Goal: Task Accomplishment & Management: Manage account settings

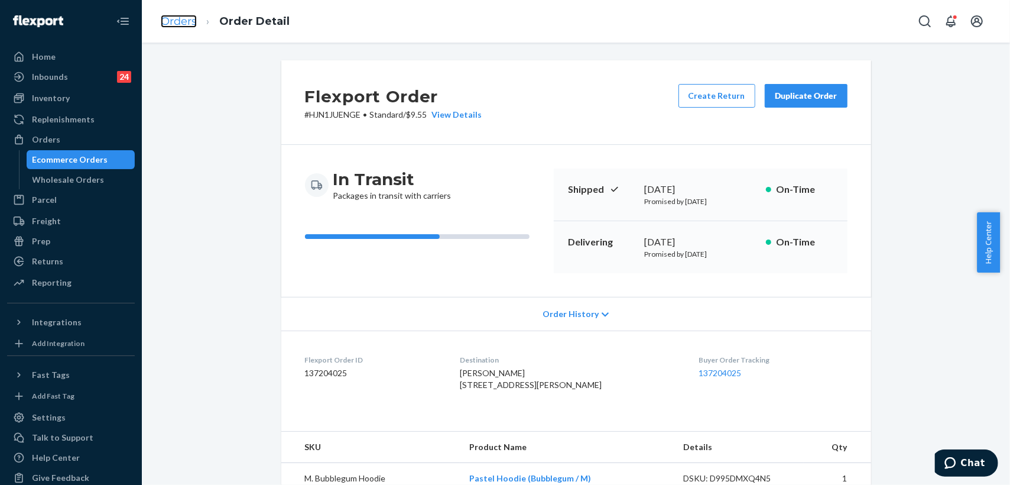
click at [171, 25] on link "Orders" at bounding box center [179, 21] width 36 height 13
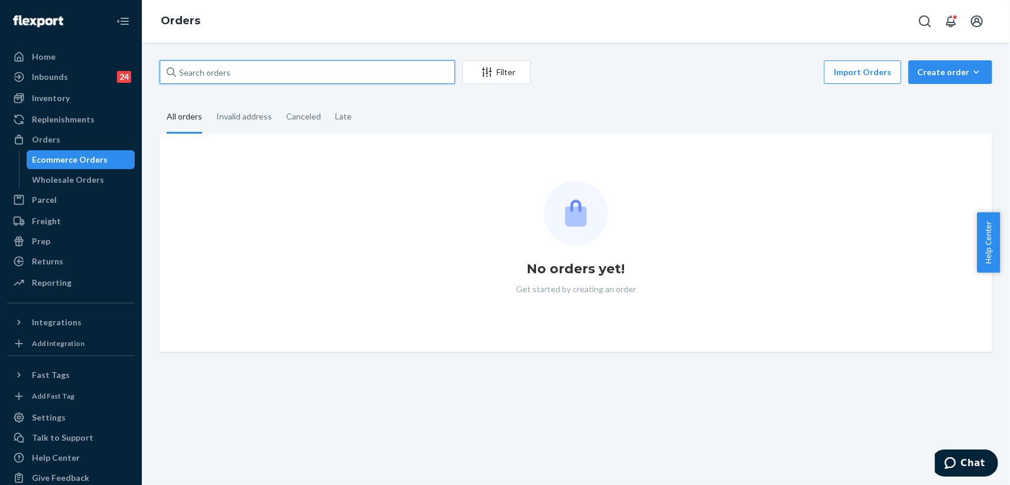
click at [277, 72] on input "text" at bounding box center [308, 72] width 296 height 24
paste input "255286080"
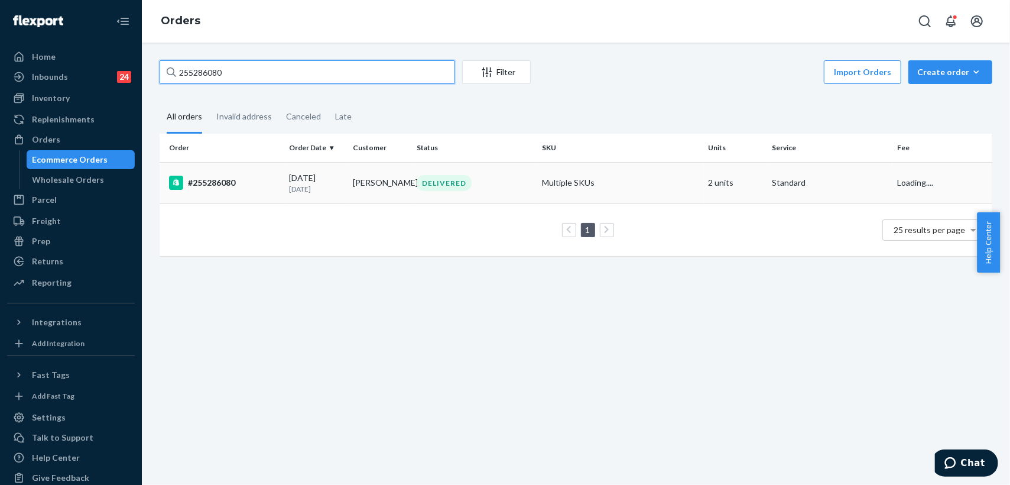
type input "255286080"
click at [353, 190] on td "[PERSON_NAME]" at bounding box center [380, 182] width 64 height 41
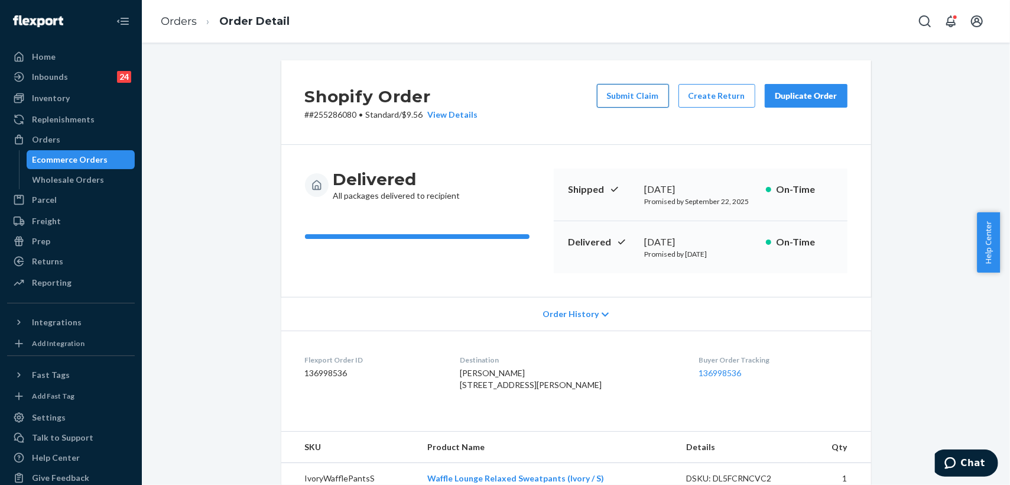
click at [619, 99] on button "Submit Claim" at bounding box center [633, 96] width 72 height 24
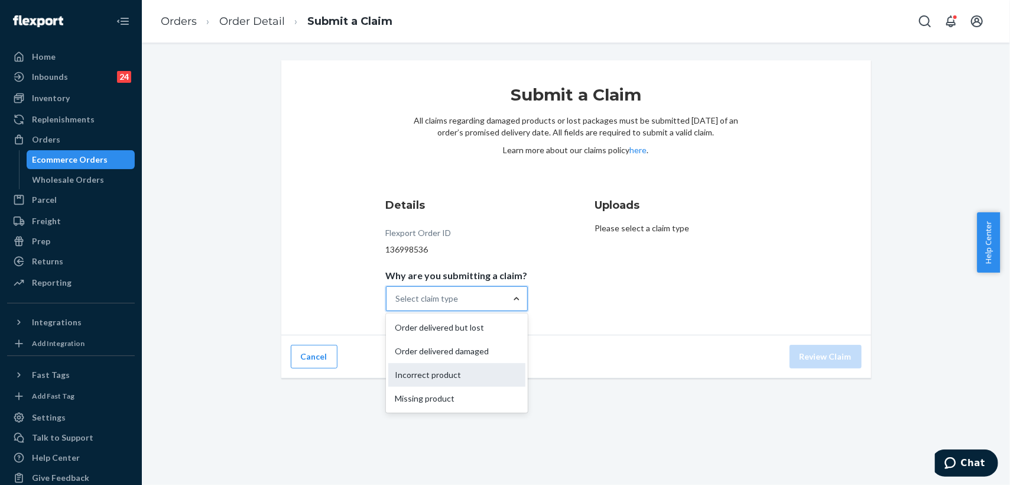
click at [459, 379] on div "Incorrect product" at bounding box center [456, 375] width 137 height 24
click at [397, 304] on input "Why are you submitting a claim? option Incorrect product focused, 0 of 4. 4 res…" at bounding box center [396, 299] width 1 height 12
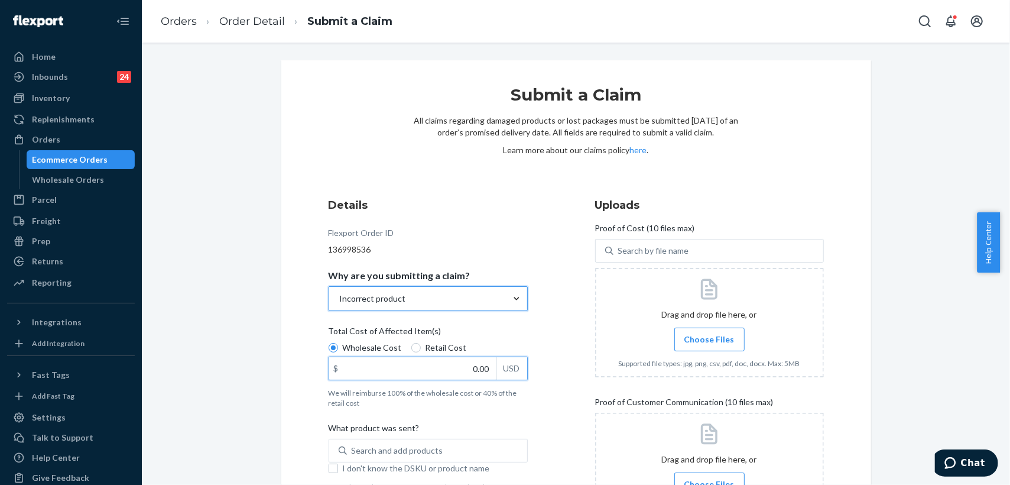
click at [460, 370] on input "0.00" at bounding box center [412, 368] width 167 height 22
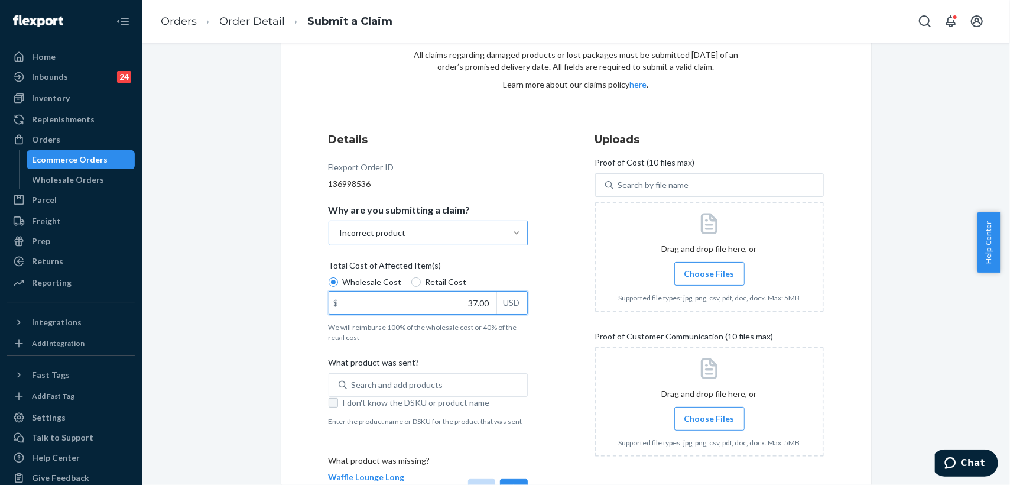
type input "37.00"
click at [331, 403] on input "I don't know the DSKU or product name" at bounding box center [333, 402] width 9 height 9
checkbox input "true"
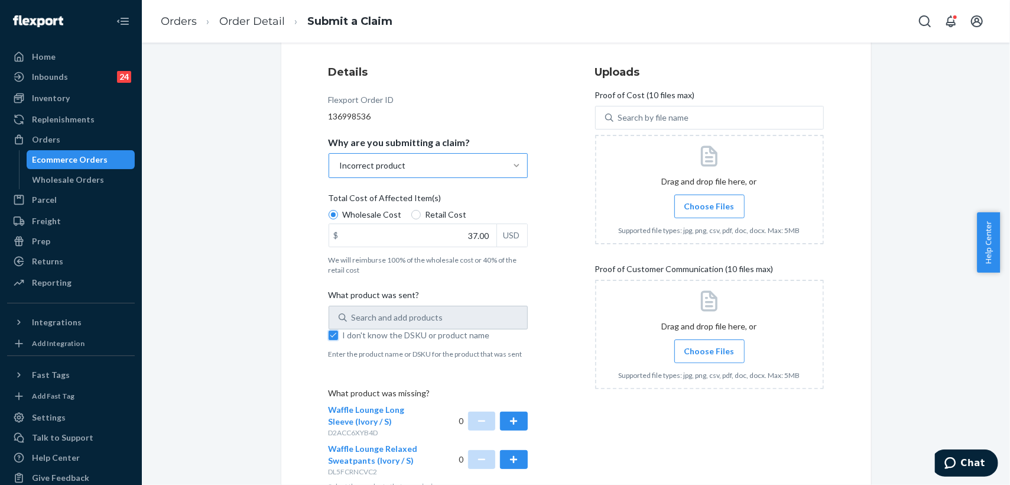
scroll to position [197, 0]
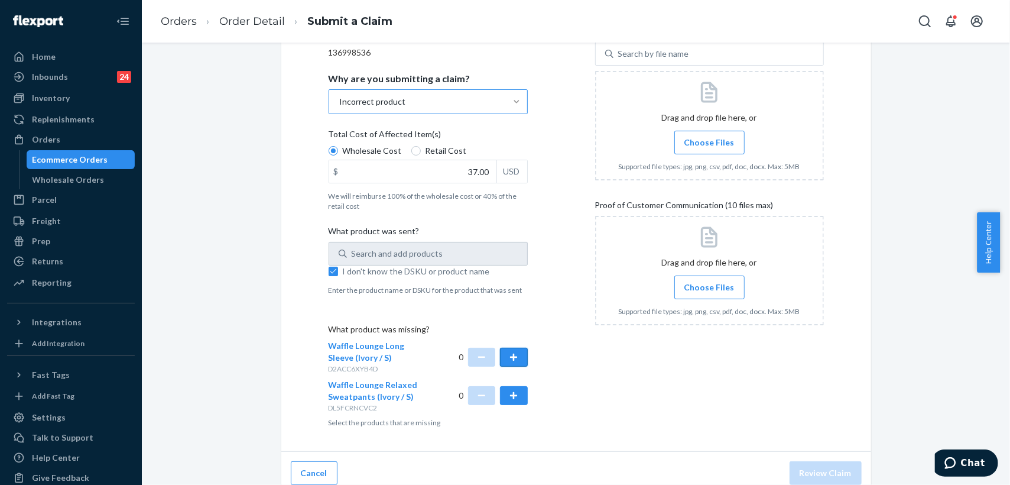
click at [512, 353] on button "button" at bounding box center [513, 357] width 27 height 19
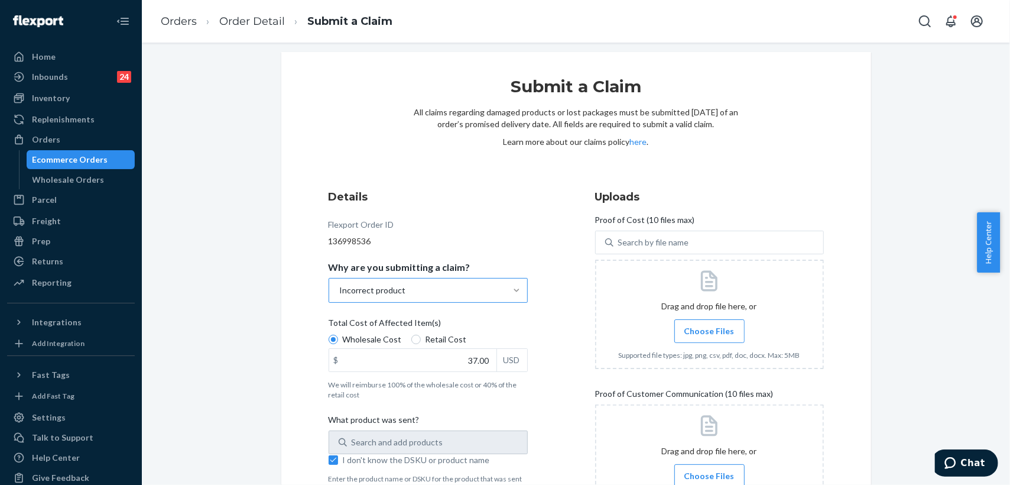
scroll to position [0, 0]
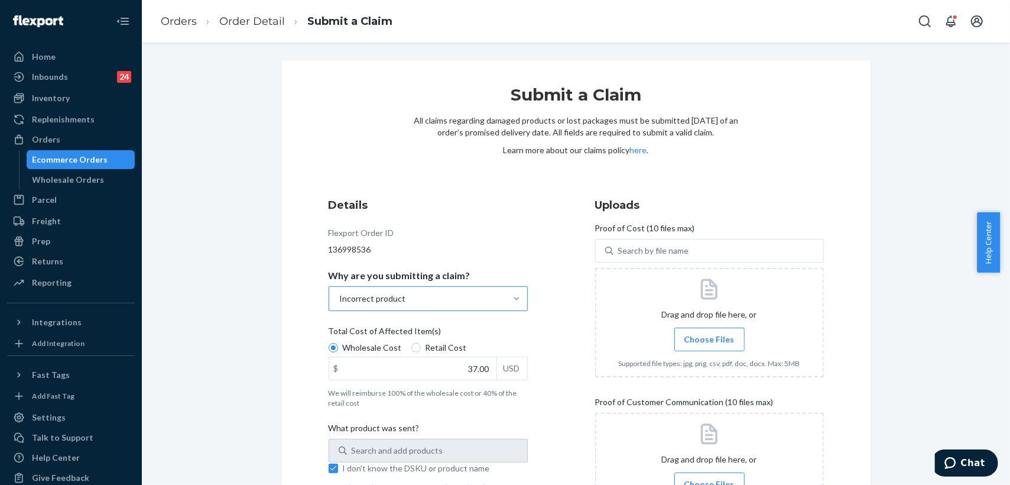
click at [705, 340] on span "Choose Files" at bounding box center [709, 339] width 50 height 12
click at [709, 340] on input "Choose Files" at bounding box center [709, 339] width 1 height 13
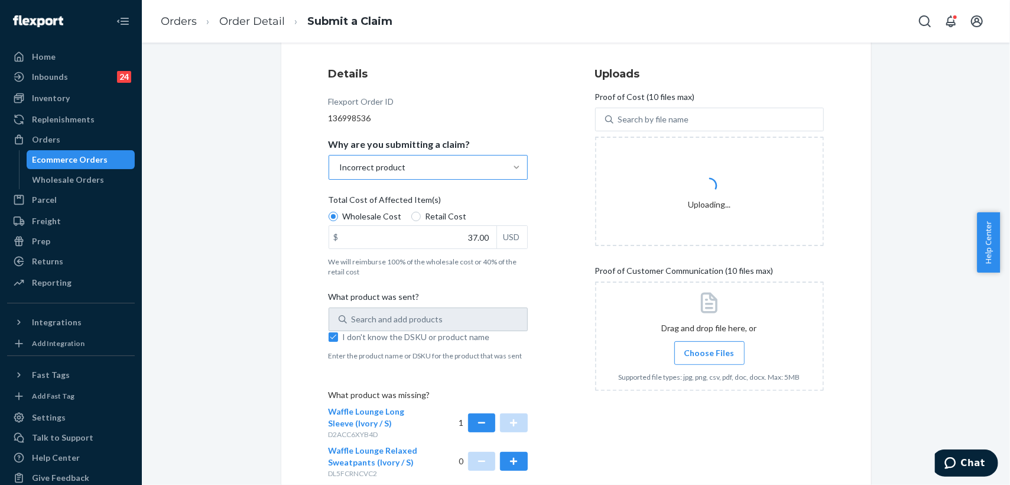
click at [702, 356] on span "Choose Files" at bounding box center [709, 353] width 50 height 12
click at [709, 356] on input "Choose Files" at bounding box center [709, 352] width 1 height 13
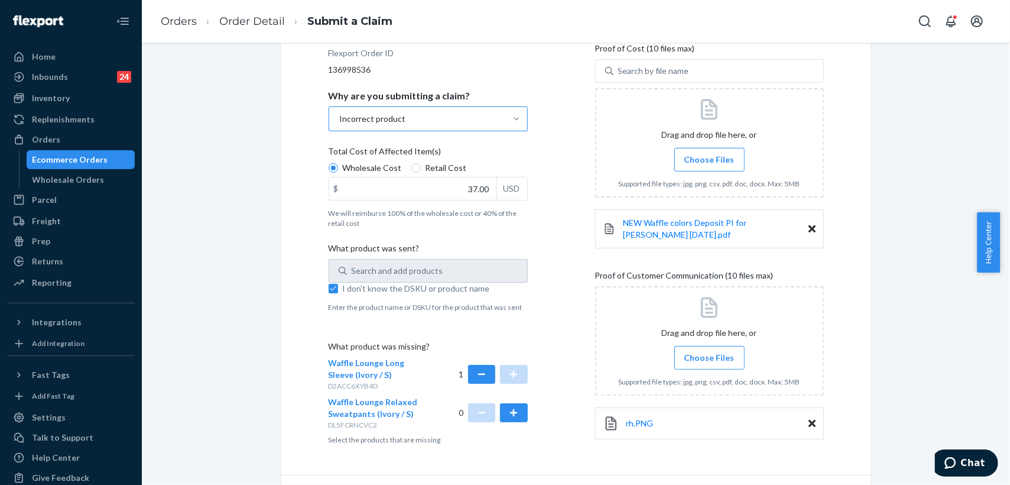
scroll to position [213, 0]
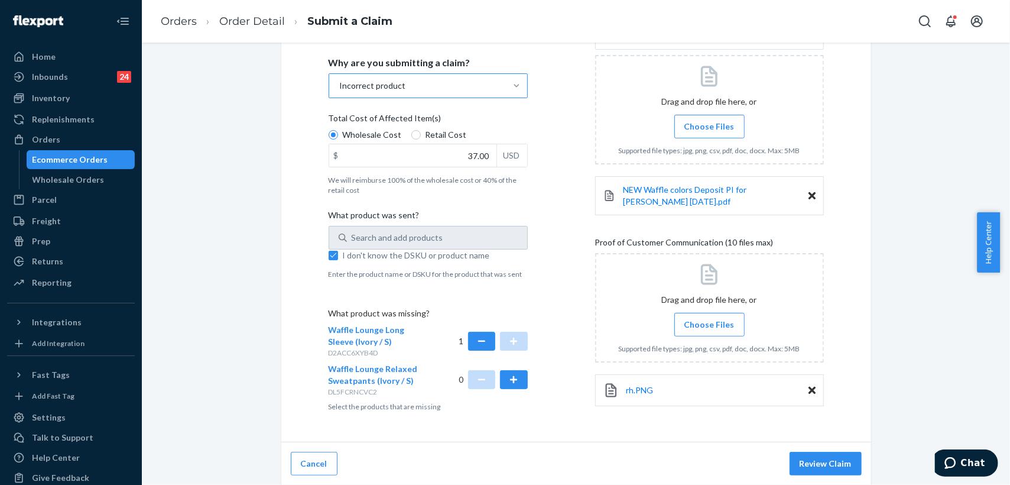
click at [687, 327] on span "Choose Files" at bounding box center [709, 325] width 50 height 12
click at [709, 327] on input "Choose Files" at bounding box center [709, 324] width 1 height 13
click at [709, 326] on input "Choose Files" at bounding box center [709, 324] width 1 height 13
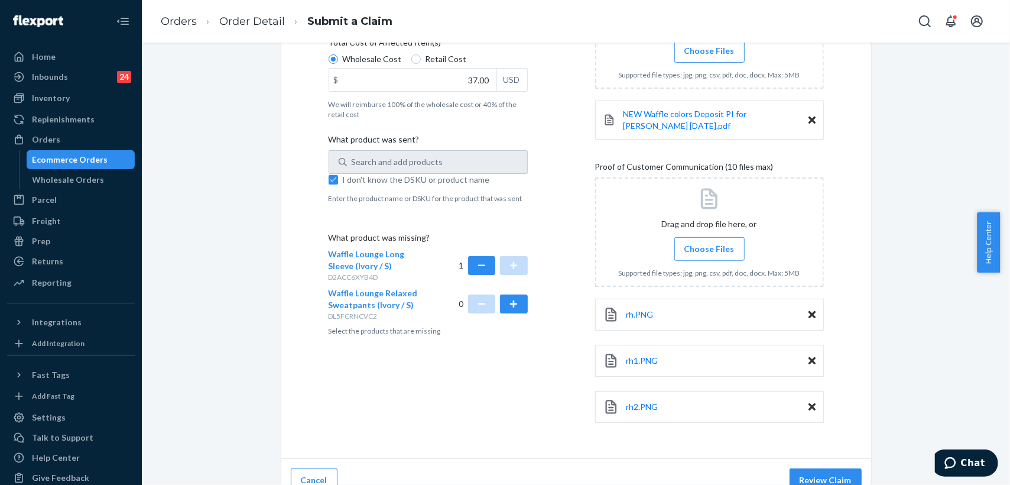
scroll to position [304, 0]
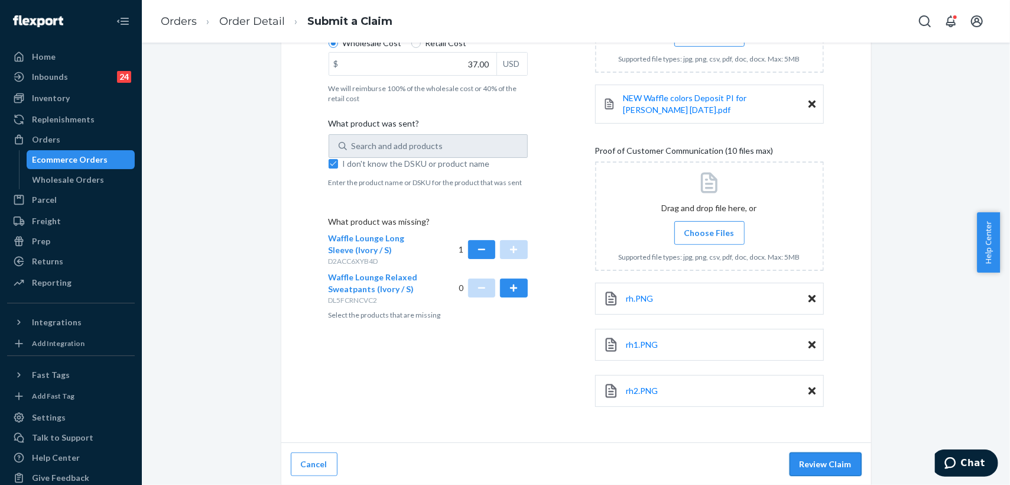
click at [828, 457] on button "Review Claim" at bounding box center [826, 464] width 72 height 24
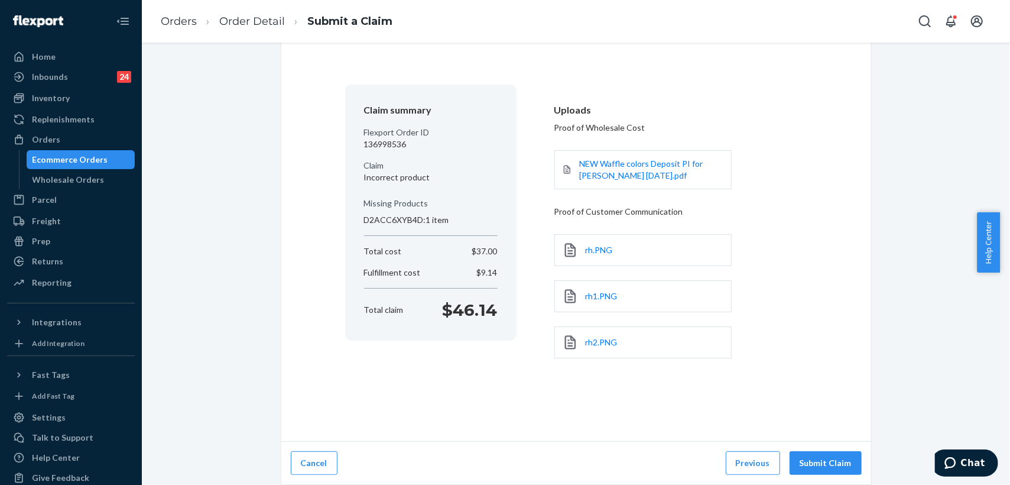
scroll to position [57, 0]
click at [836, 457] on button "Submit Claim" at bounding box center [826, 465] width 72 height 24
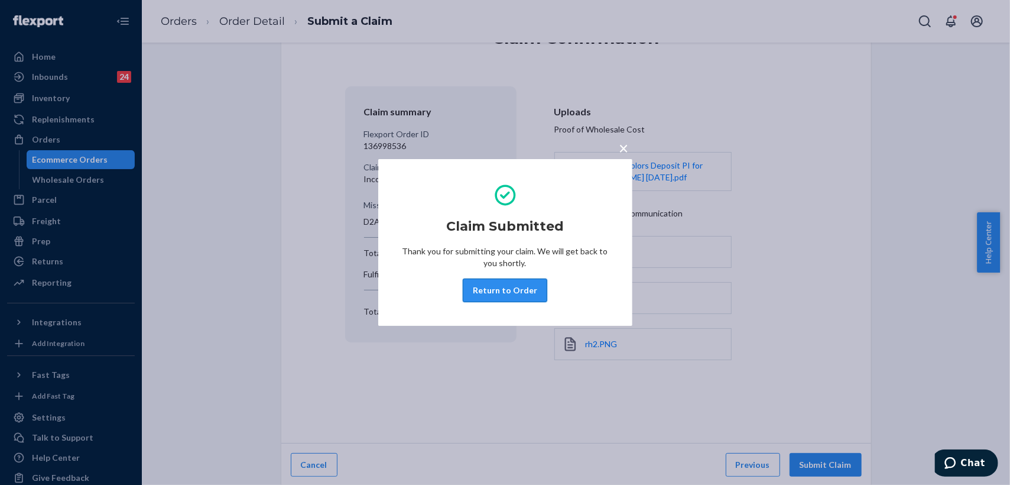
click at [508, 288] on button "Return to Order" at bounding box center [505, 290] width 85 height 24
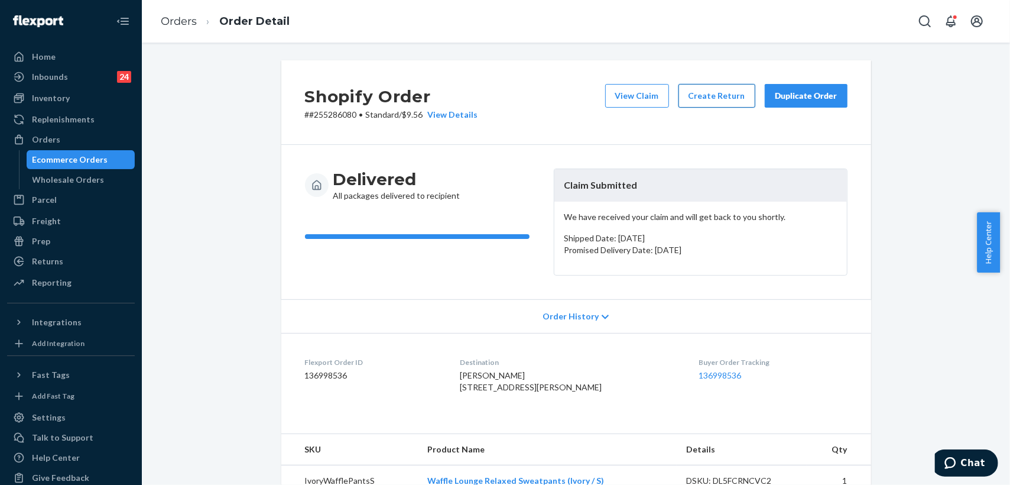
click at [695, 98] on button "Create Return" at bounding box center [717, 96] width 77 height 24
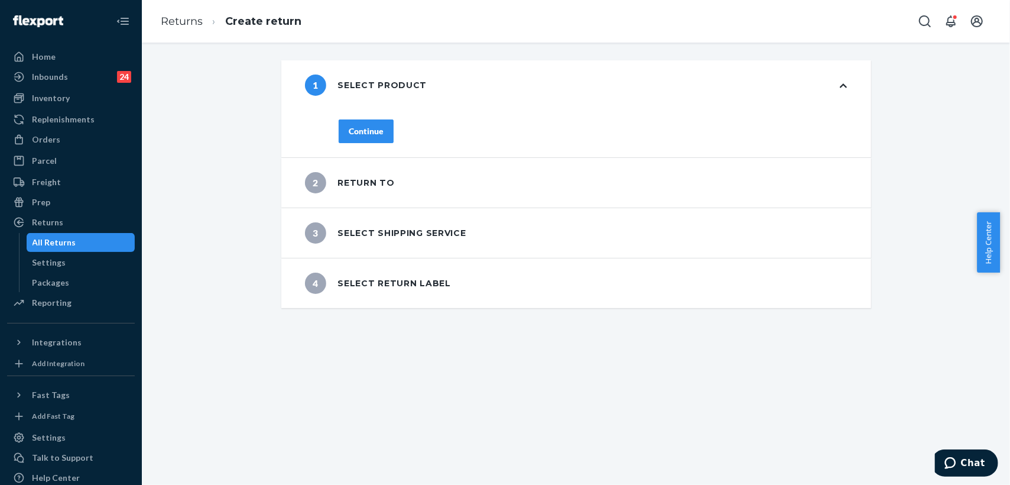
click at [369, 129] on div "Continue" at bounding box center [366, 131] width 35 height 12
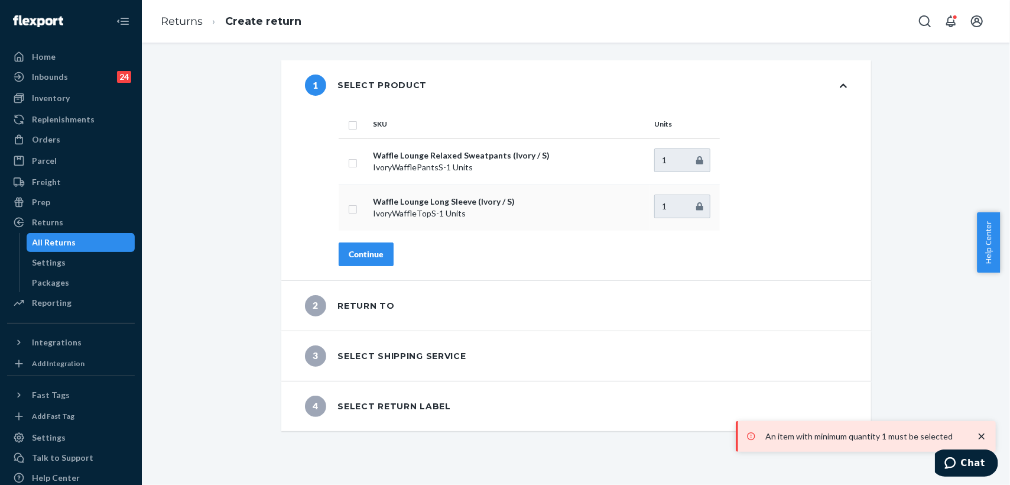
click at [349, 209] on input "checkbox" at bounding box center [352, 208] width 9 height 12
checkbox input "true"
click at [367, 257] on div "Continue" at bounding box center [366, 254] width 35 height 12
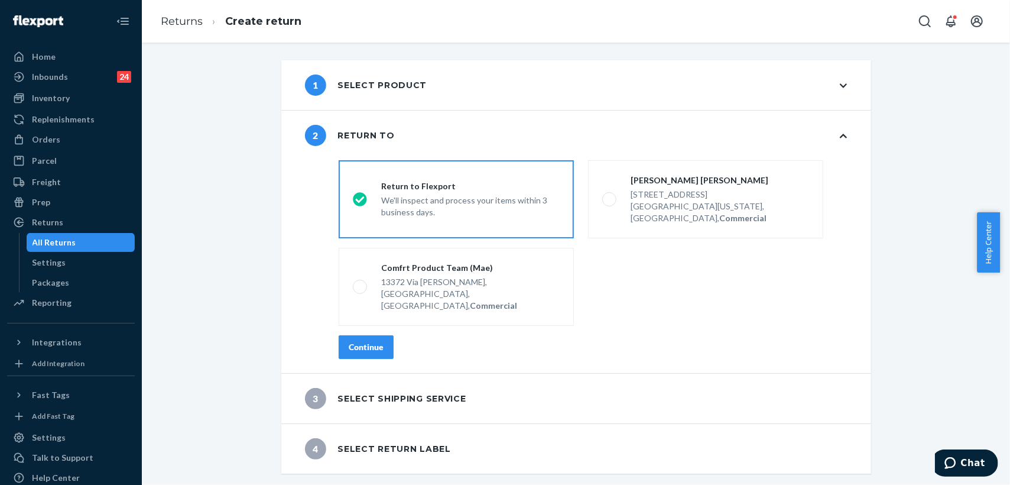
click at [366, 341] on div "Continue" at bounding box center [366, 347] width 35 height 12
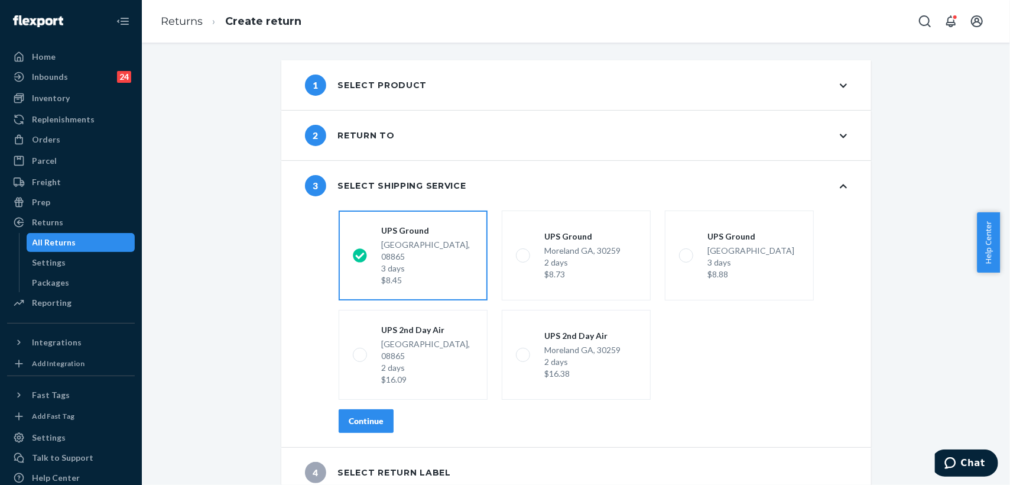
click at [355, 415] on div "Continue" at bounding box center [366, 421] width 35 height 12
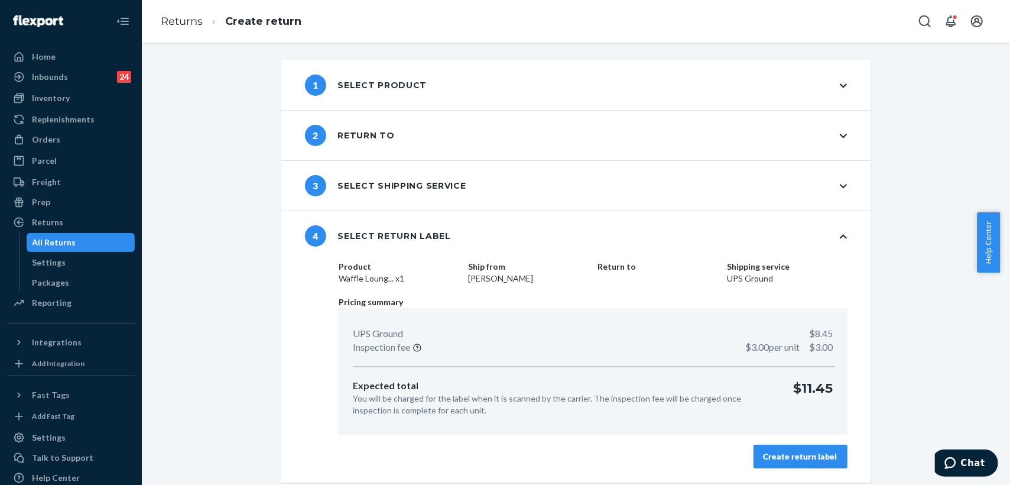
click at [791, 462] on button "Create return label" at bounding box center [801, 456] width 94 height 24
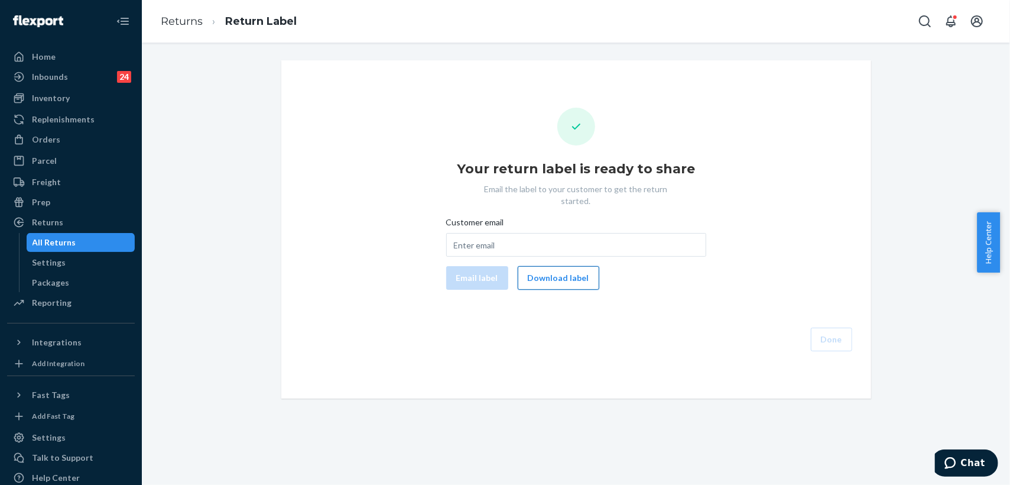
click at [546, 266] on button "Download label" at bounding box center [559, 278] width 82 height 24
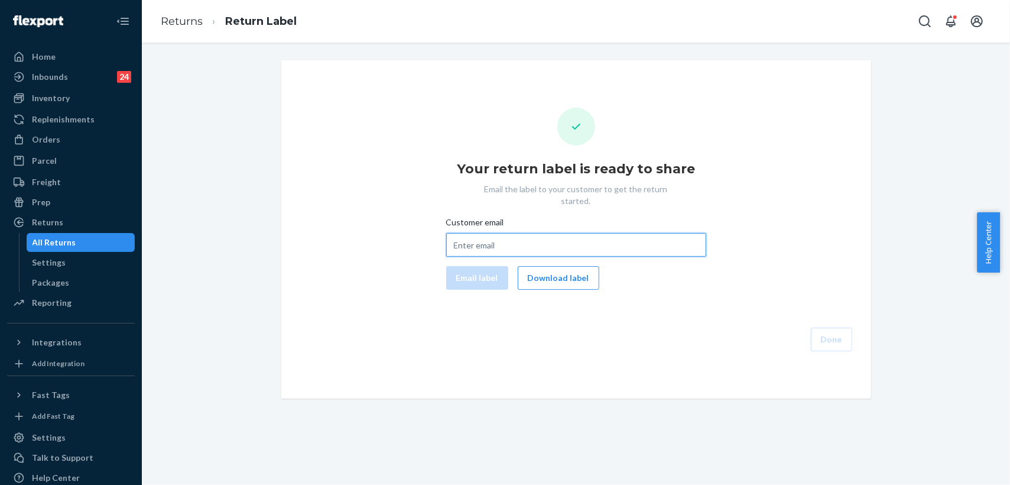
click at [530, 235] on input "Customer email" at bounding box center [576, 245] width 260 height 24
paste input "[EMAIL_ADDRESS][DOMAIN_NAME]"
type input "[EMAIL_ADDRESS][DOMAIN_NAME]"
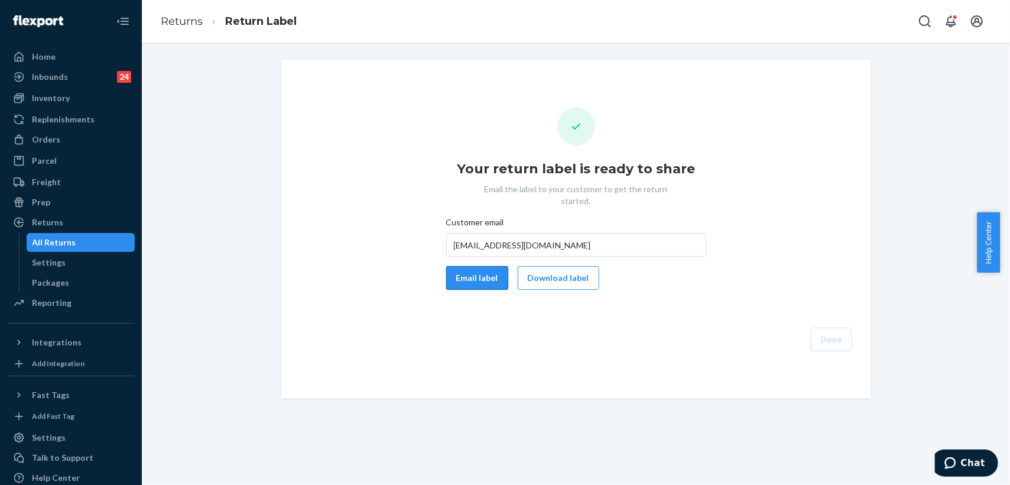
click at [476, 271] on button "Email label" at bounding box center [477, 278] width 62 height 24
click at [823, 327] on button "Done" at bounding box center [831, 339] width 41 height 24
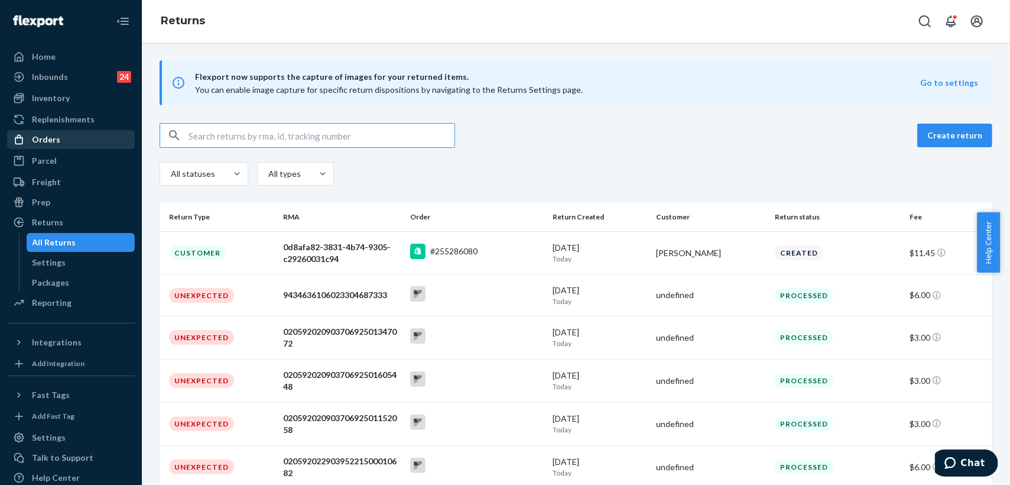
click at [51, 144] on div "Orders" at bounding box center [46, 140] width 28 height 12
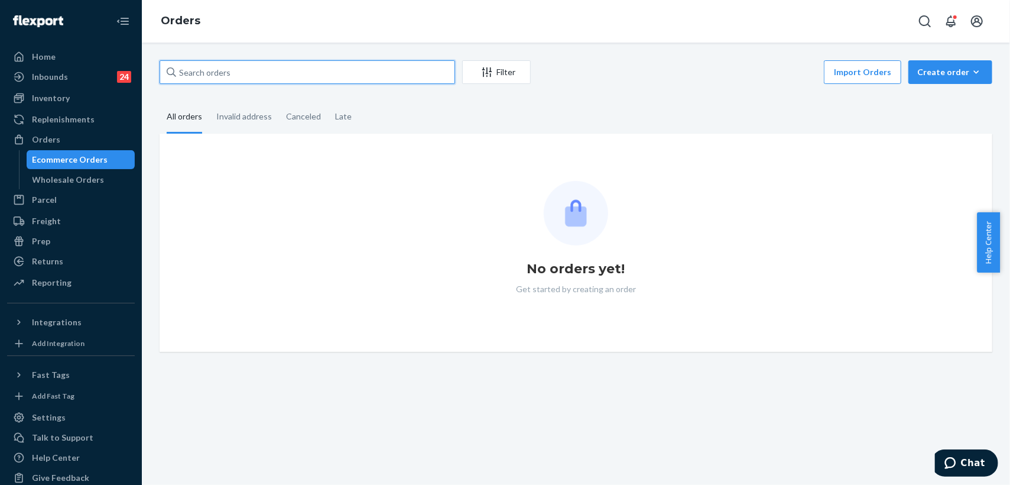
click at [265, 72] on input "text" at bounding box center [308, 72] width 296 height 24
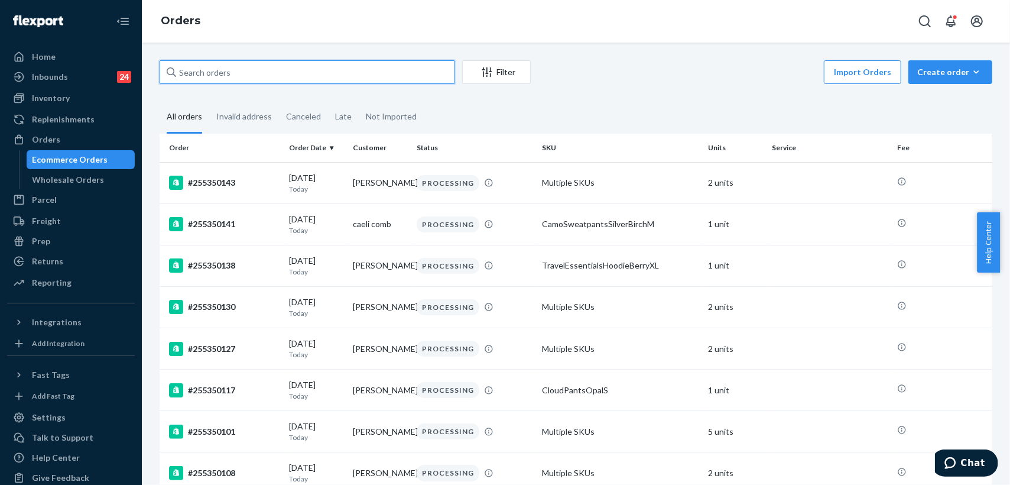
paste input "255271693"
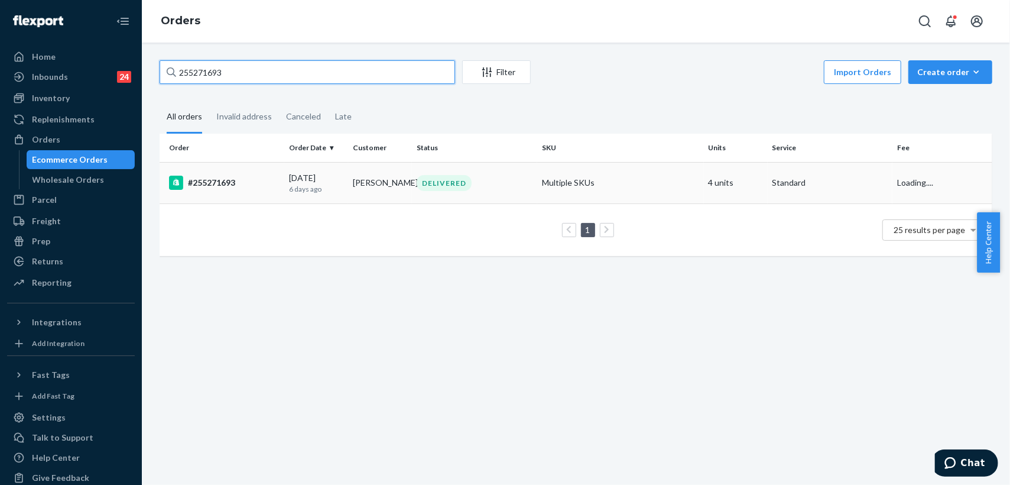
type input "255271693"
click at [404, 190] on td "[PERSON_NAME]" at bounding box center [380, 182] width 64 height 41
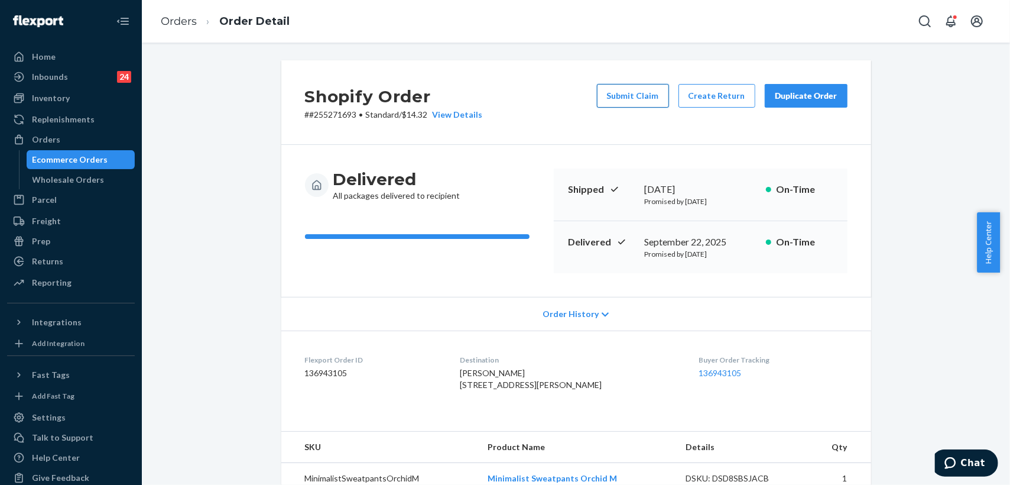
click at [629, 92] on button "Submit Claim" at bounding box center [633, 96] width 72 height 24
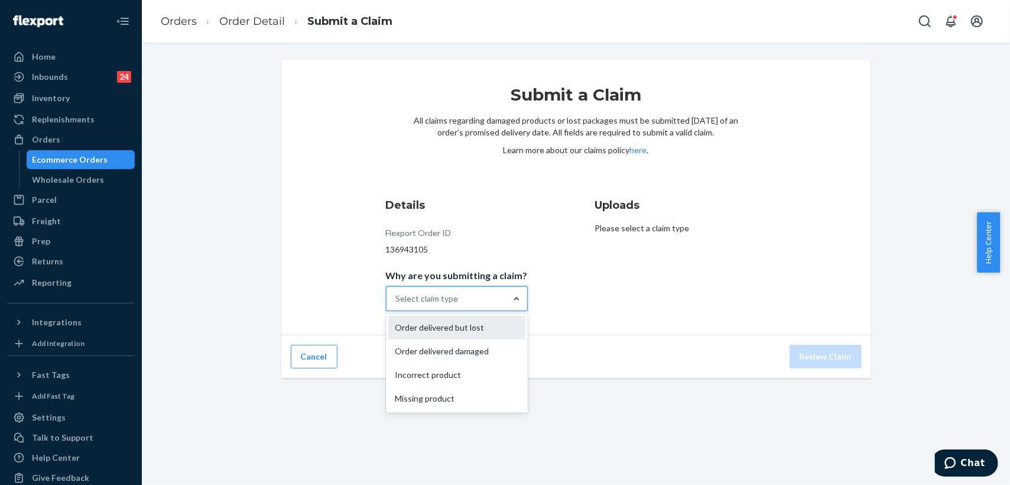
click at [462, 324] on div "Order delivered but lost" at bounding box center [456, 328] width 137 height 24
click at [397, 304] on input "Why are you submitting a claim? option Order delivered but lost focused, 0 of 4…" at bounding box center [396, 299] width 1 height 12
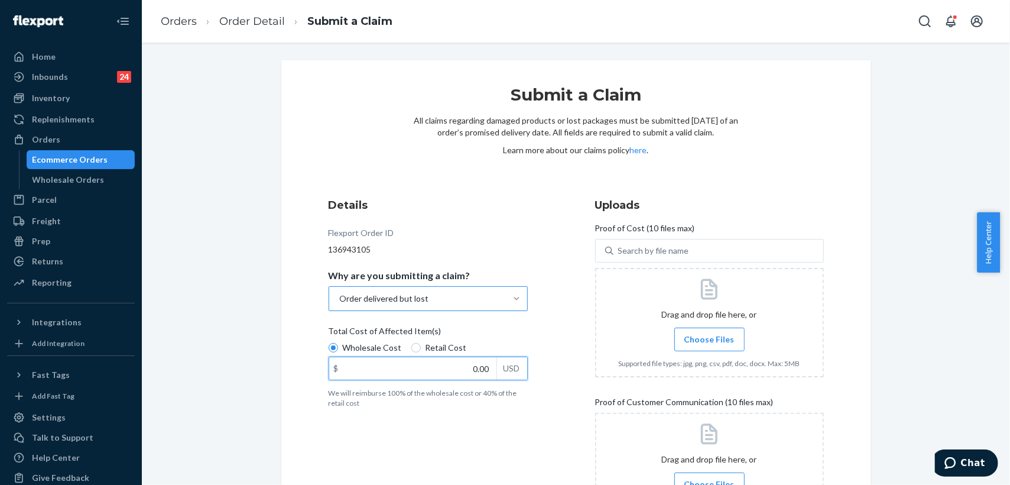
click at [453, 371] on input "0.00" at bounding box center [412, 368] width 167 height 22
type input "158.00"
click at [565, 326] on div "Details Flexport Order ID 136943105 Why are you submitting a claim? Order deliv…" at bounding box center [576, 364] width 495 height 334
click at [709, 341] on span "Choose Files" at bounding box center [709, 339] width 50 height 12
click at [695, 337] on span "Choose Files" at bounding box center [709, 339] width 50 height 12
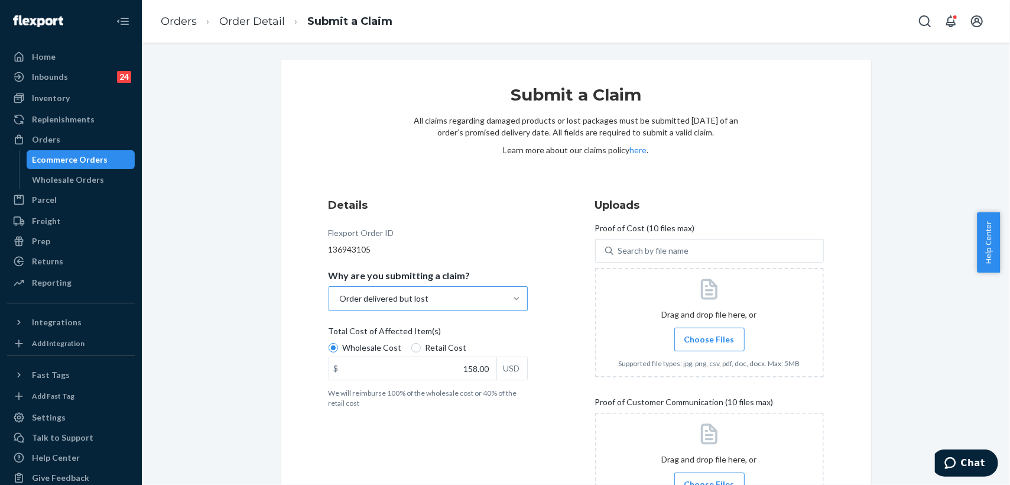
click at [709, 337] on input "Choose Files" at bounding box center [709, 339] width 1 height 13
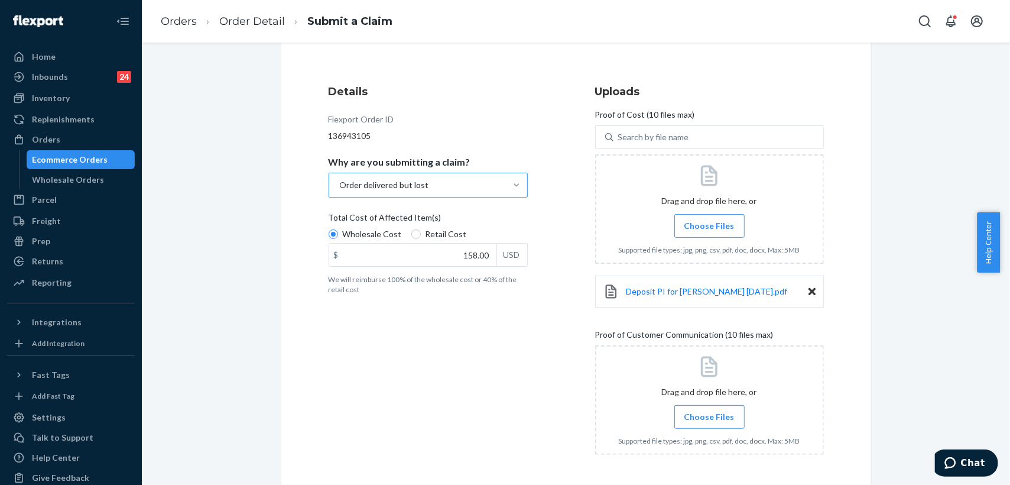
scroll to position [160, 0]
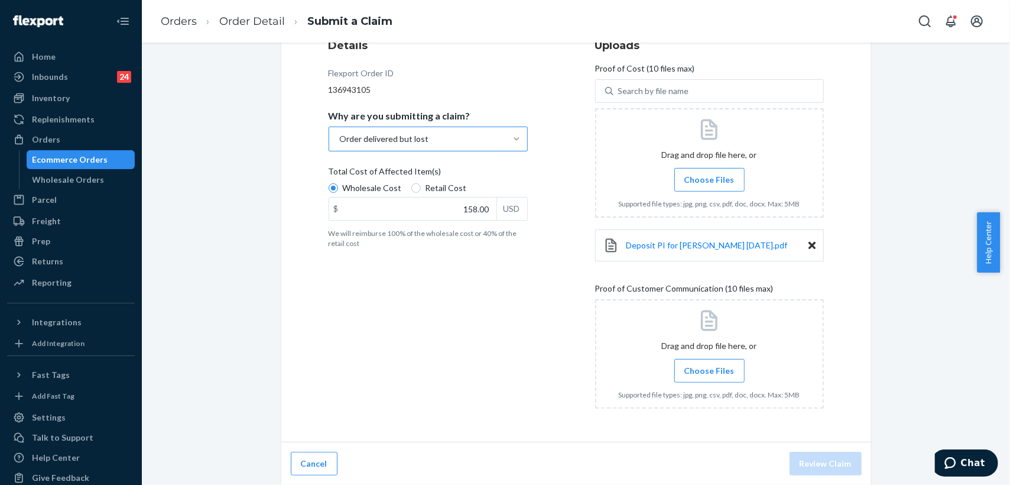
click at [693, 374] on span "Choose Files" at bounding box center [709, 371] width 50 height 12
click at [709, 374] on input "Choose Files" at bounding box center [709, 370] width 1 height 13
click at [719, 376] on label "Choose Files" at bounding box center [709, 371] width 70 height 24
click at [710, 376] on input "Choose Files" at bounding box center [709, 370] width 1 height 13
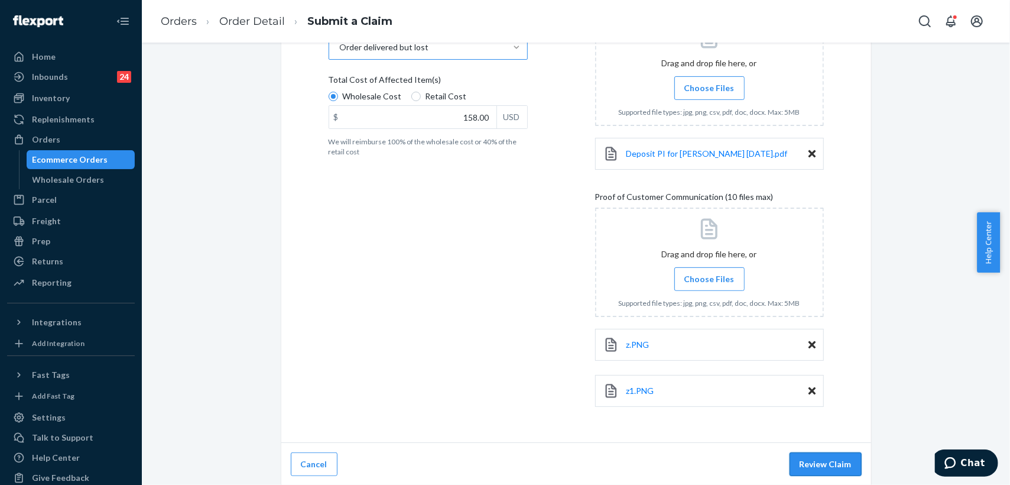
click at [818, 464] on button "Review Claim" at bounding box center [826, 464] width 72 height 24
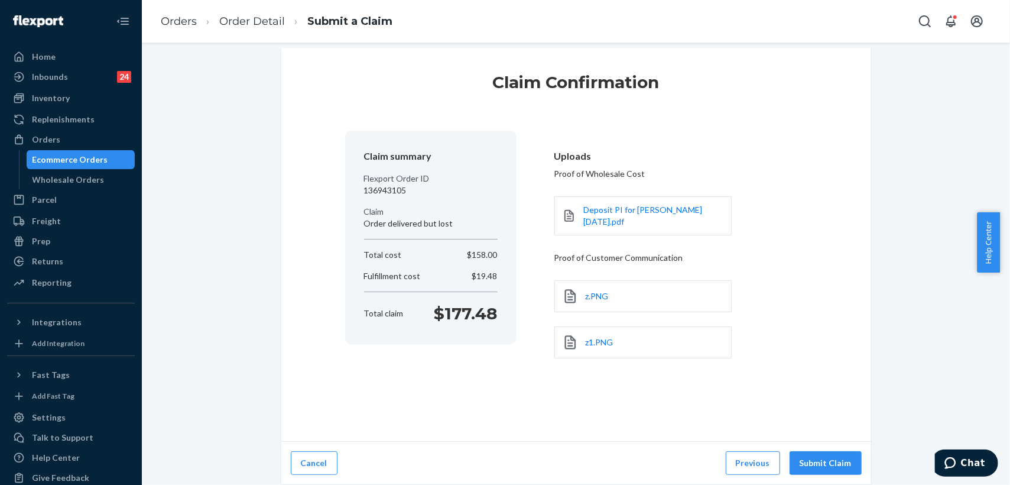
scroll to position [11, 0]
click at [818, 462] on button "Submit Claim" at bounding box center [826, 464] width 72 height 24
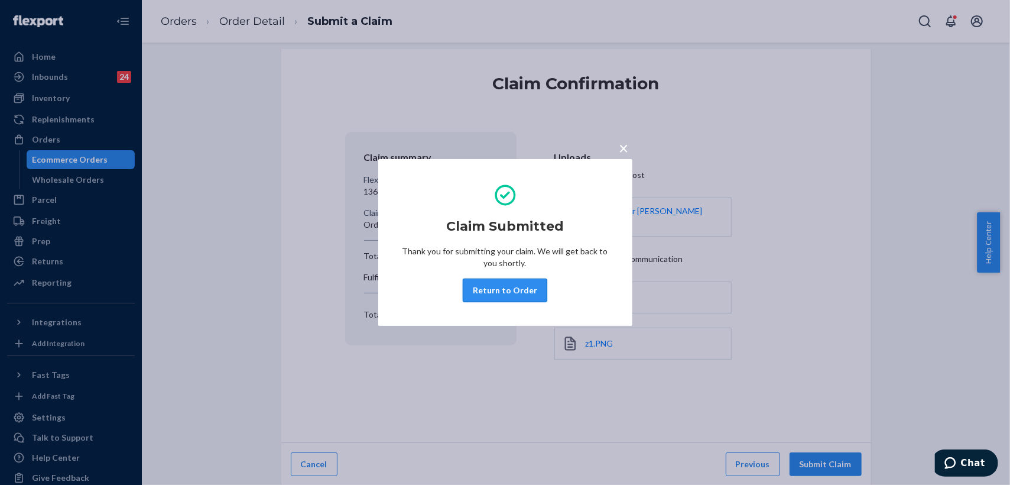
click at [522, 290] on button "Return to Order" at bounding box center [505, 290] width 85 height 24
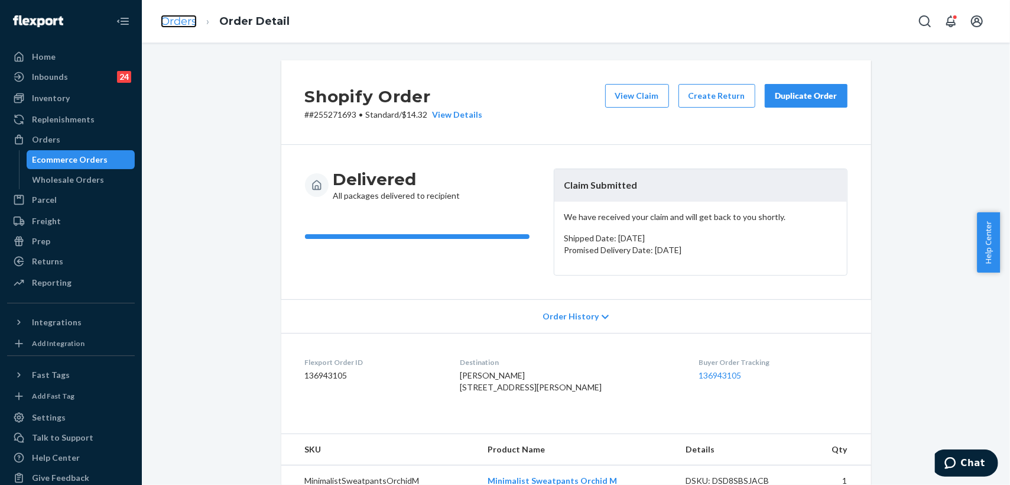
click at [194, 23] on link "Orders" at bounding box center [179, 21] width 36 height 13
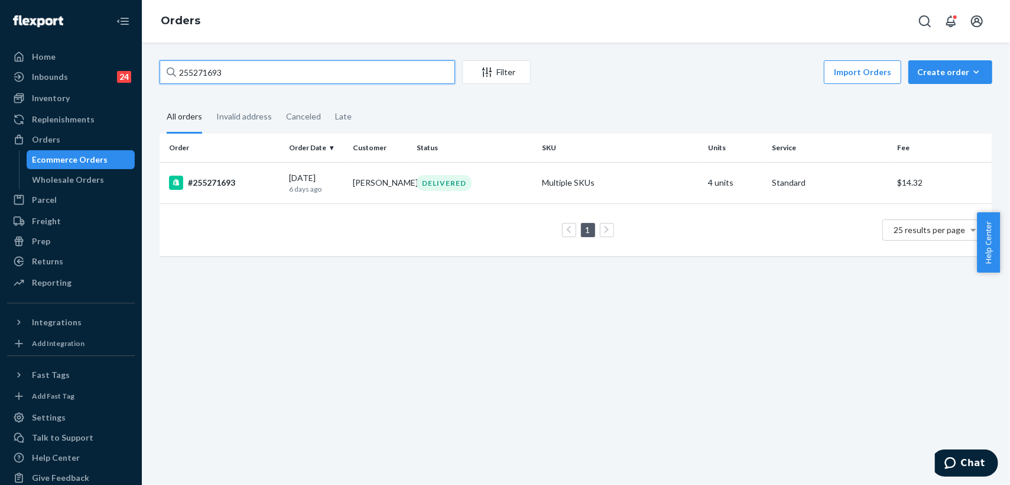
drag, startPoint x: 235, startPoint y: 75, endPoint x: 163, endPoint y: 65, distance: 72.8
click at [163, 65] on input "255271693" at bounding box center [308, 72] width 296 height 24
paste input "2993290"
type input "252993290"
click at [413, 192] on td "DELIVERED" at bounding box center [474, 182] width 125 height 41
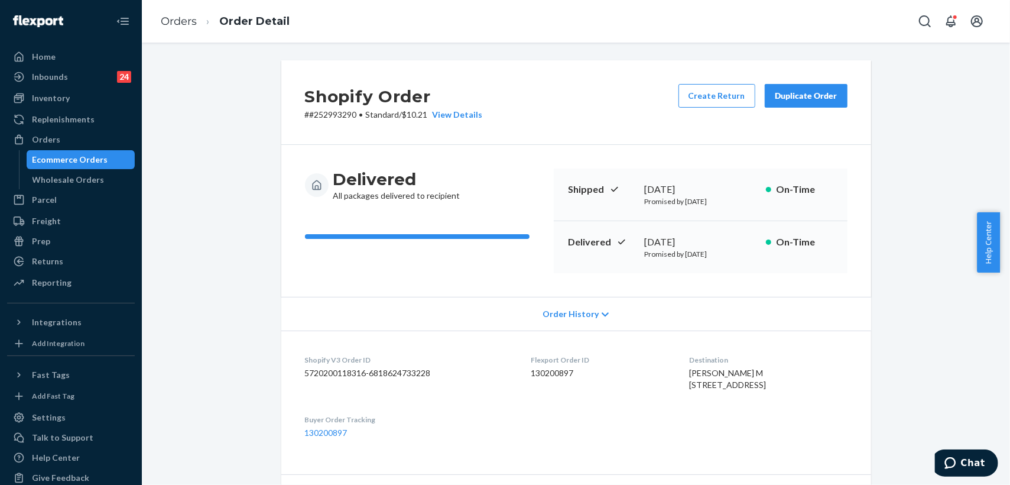
click at [793, 103] on button "Duplicate Order" at bounding box center [806, 96] width 83 height 24
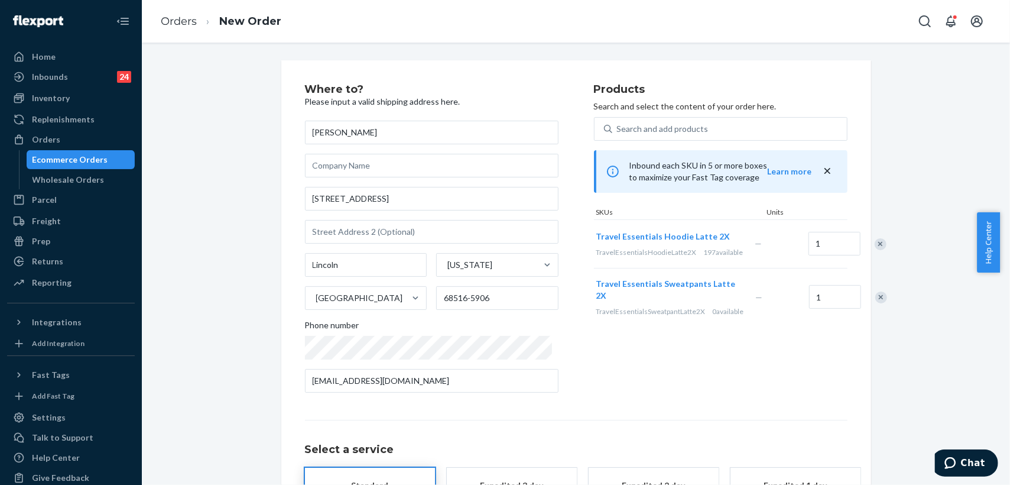
click at [875, 250] on div "Remove Item" at bounding box center [881, 244] width 12 height 12
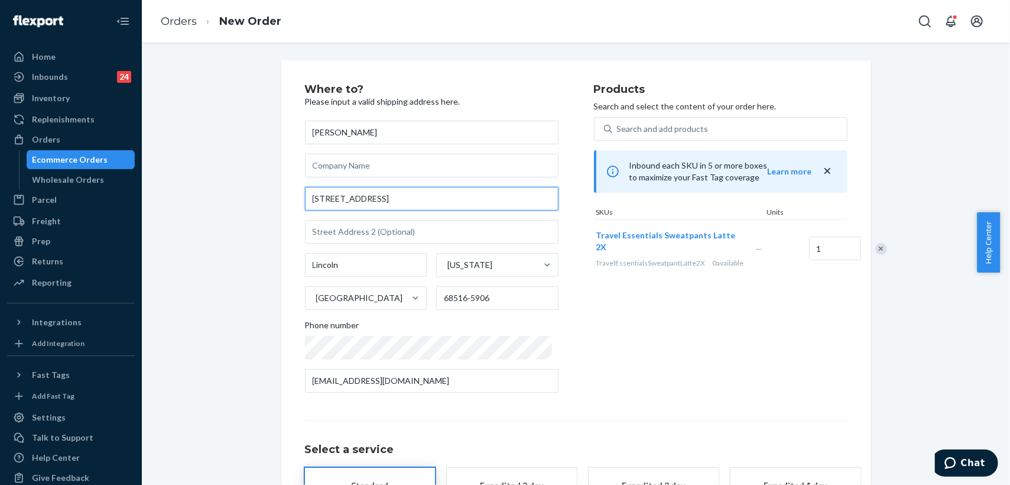
drag, startPoint x: 426, startPoint y: 197, endPoint x: 285, endPoint y: 199, distance: 140.7
click at [285, 199] on div "Where to? Please input a valid shipping address here. [PERSON_NAME] [STREET_ADD…" at bounding box center [576, 328] width 590 height 537
paste input ", [GEOGRAPHIC_DATA]"
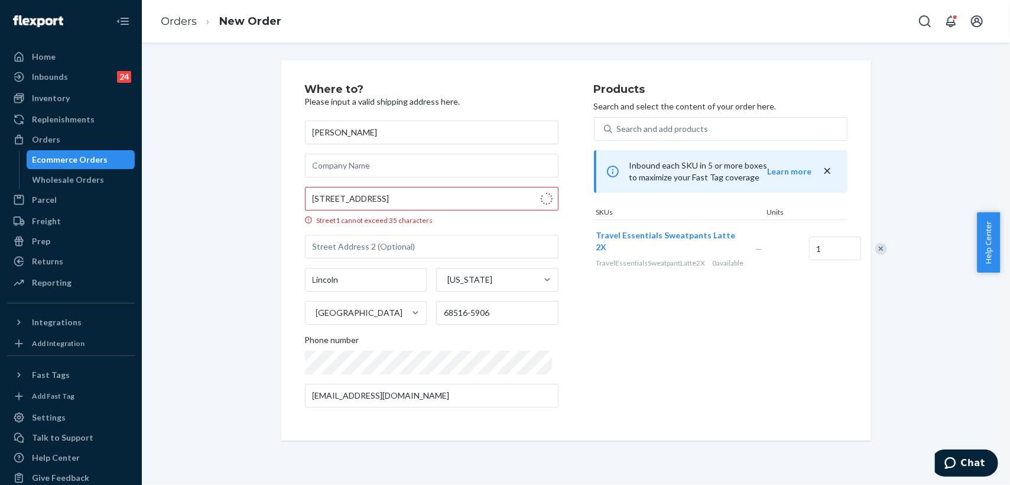
type input "[STREET_ADDRESS]"
type input "68516"
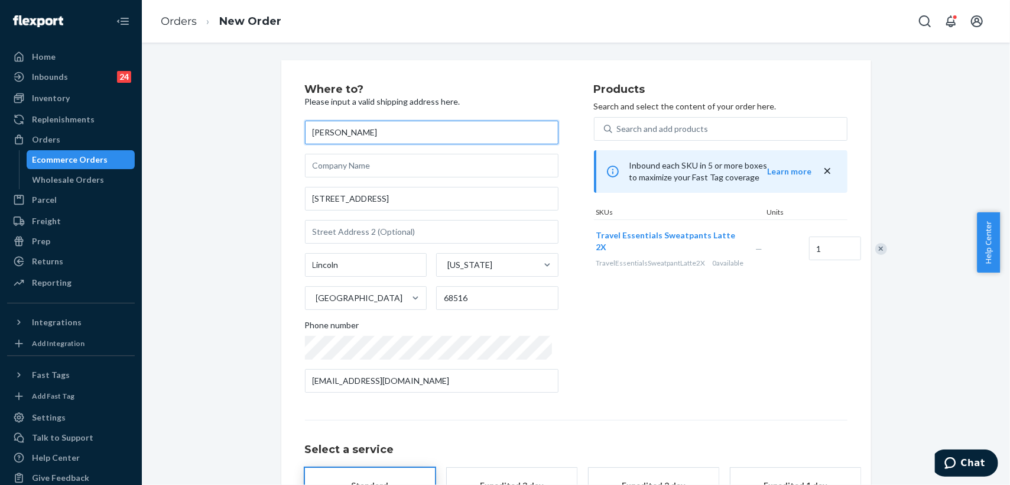
drag, startPoint x: 351, startPoint y: 134, endPoint x: 291, endPoint y: 132, distance: 60.3
click at [291, 132] on div "Where to? Please input a valid shipping address here. [PERSON_NAME] [STREET_ADD…" at bounding box center [576, 328] width 590 height 537
paste input "ass"
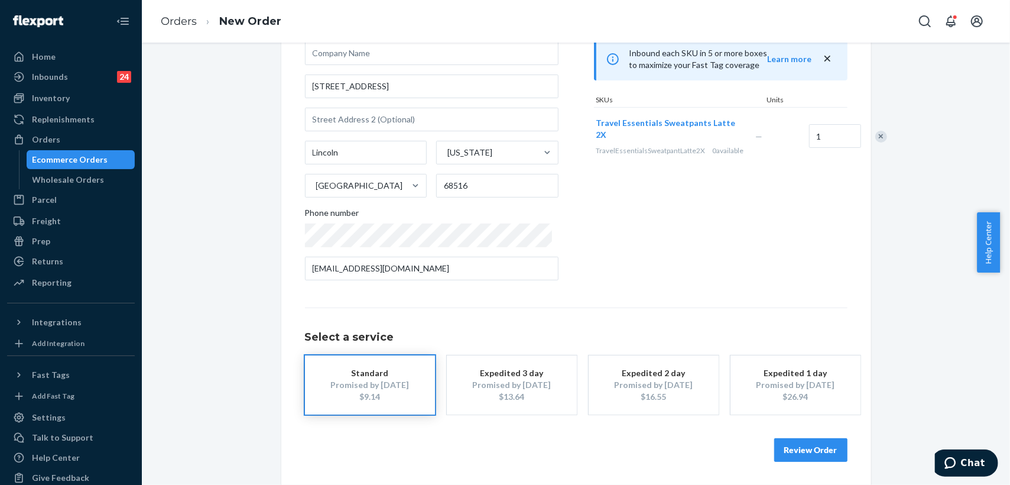
type input "[PERSON_NAME]"
click at [806, 446] on button "Review Order" at bounding box center [810, 450] width 73 height 24
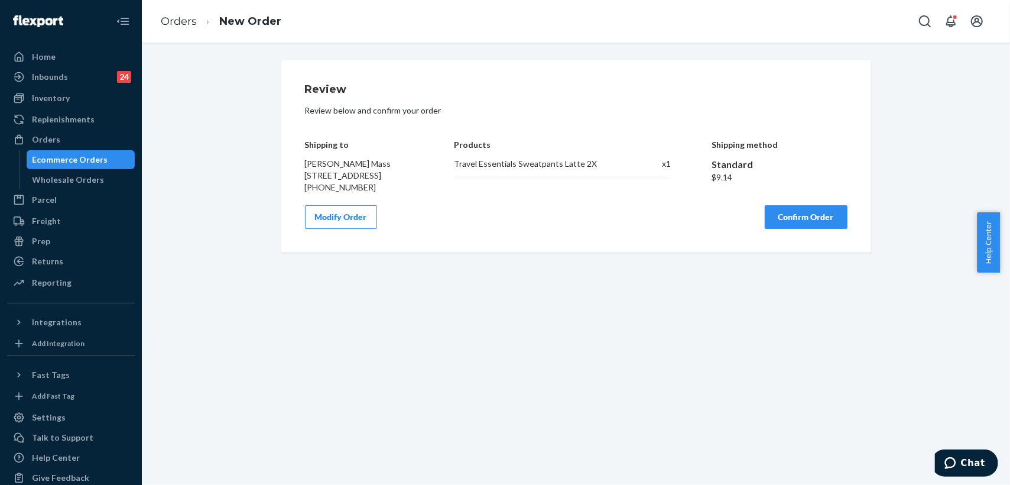
scroll to position [0, 0]
click at [781, 229] on button "Confirm Order" at bounding box center [806, 217] width 83 height 24
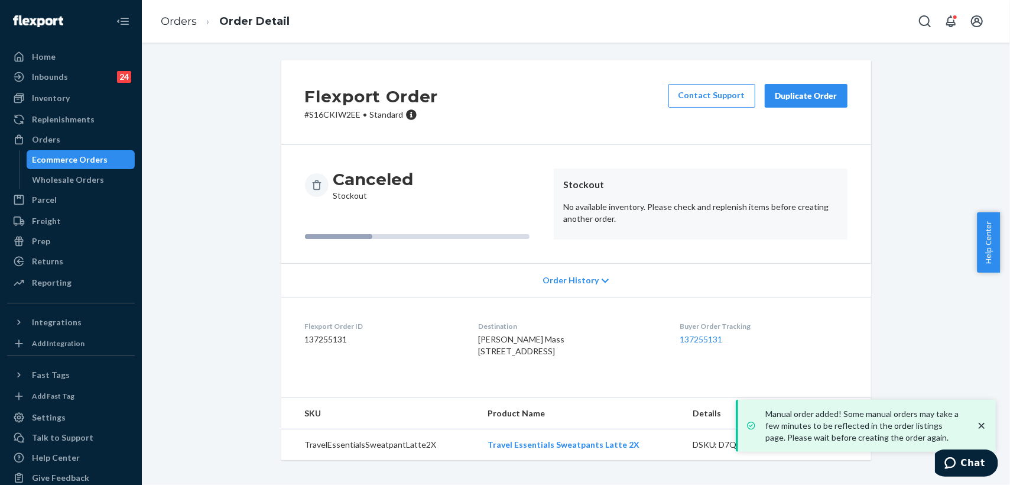
scroll to position [12, 0]
drag, startPoint x: 633, startPoint y: 457, endPoint x: 484, endPoint y: 456, distance: 149.5
click at [484, 456] on td "Travel Essentials Sweatpants Latte 2X" at bounding box center [581, 444] width 205 height 31
copy link "Travel Essentials Sweatpants Latte 2X"
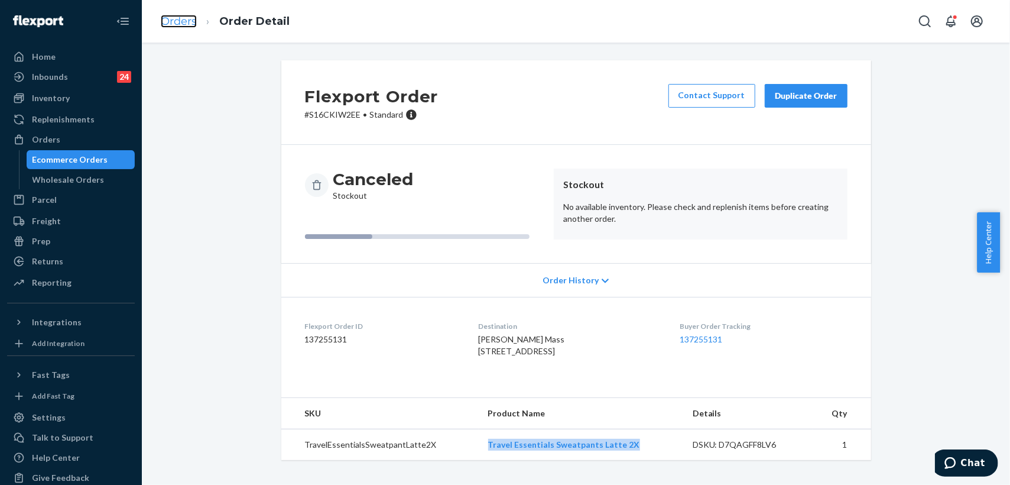
click at [181, 18] on link "Orders" at bounding box center [179, 21] width 36 height 13
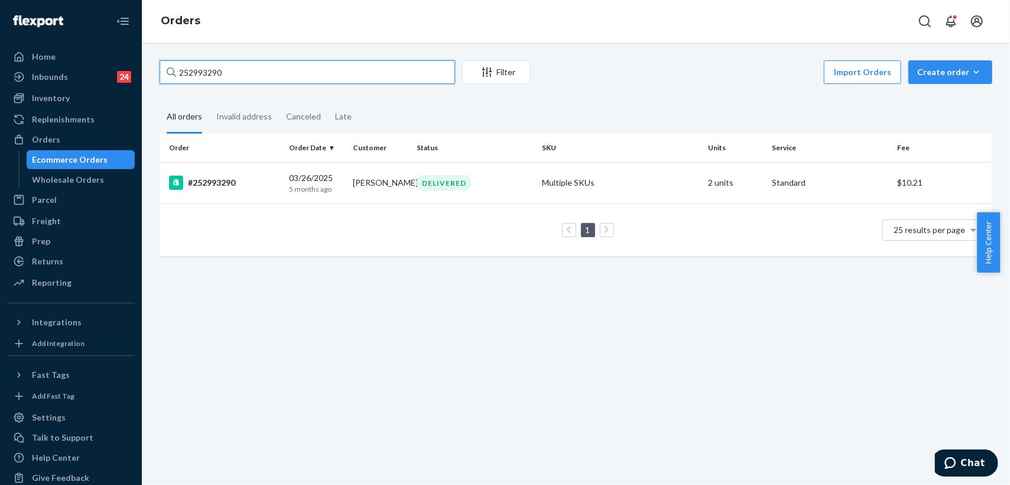
drag, startPoint x: 244, startPoint y: 73, endPoint x: 170, endPoint y: 72, distance: 73.9
click at [170, 72] on div "252993290" at bounding box center [308, 72] width 296 height 24
paste input "4549241"
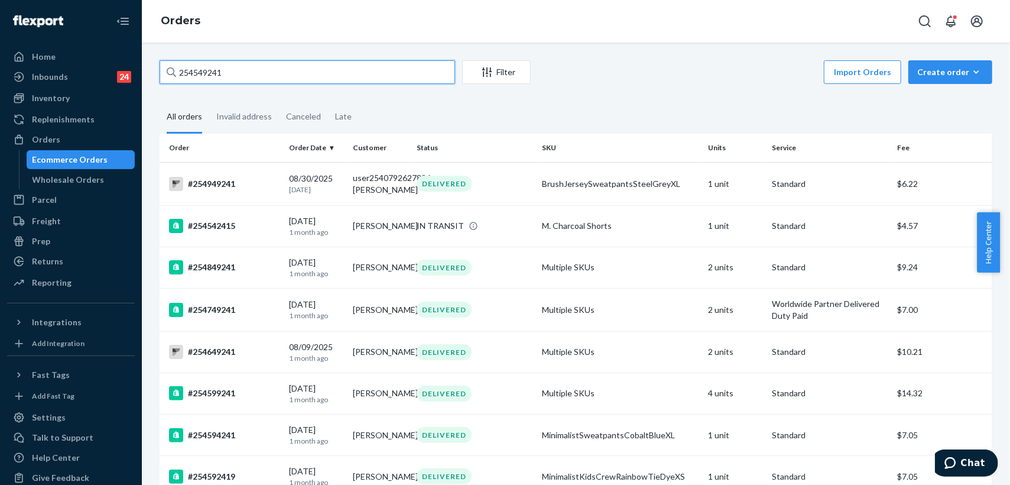
drag, startPoint x: 228, startPoint y: 75, endPoint x: 154, endPoint y: 67, distance: 74.3
paste input "286427"
type input "254286427"
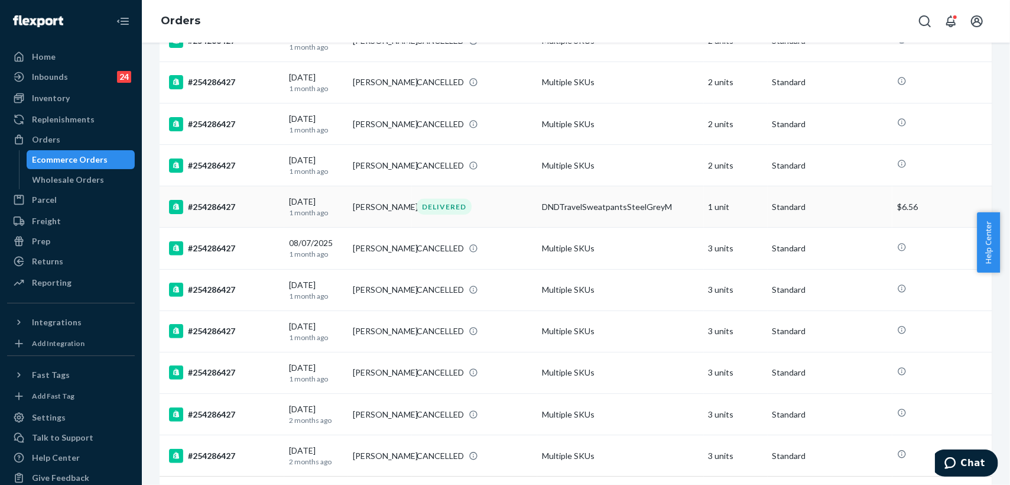
scroll to position [48, 0]
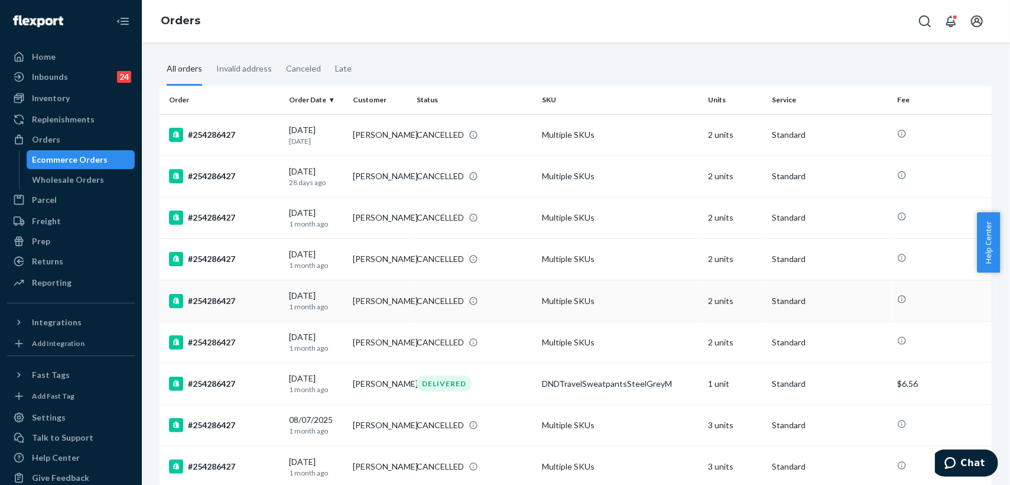
click at [537, 316] on td "Multiple SKUs" at bounding box center [620, 300] width 167 height 41
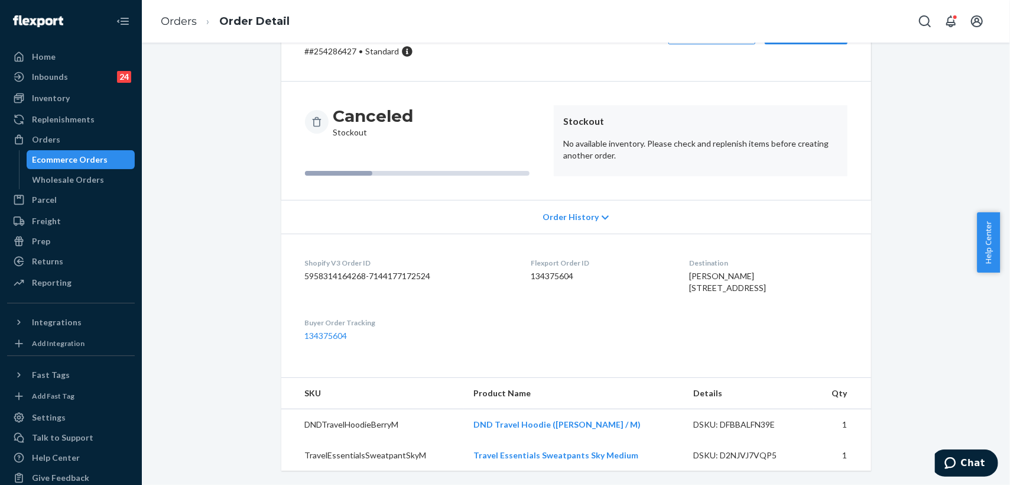
scroll to position [86, 0]
click at [54, 102] on div "Inventory" at bounding box center [51, 98] width 38 height 12
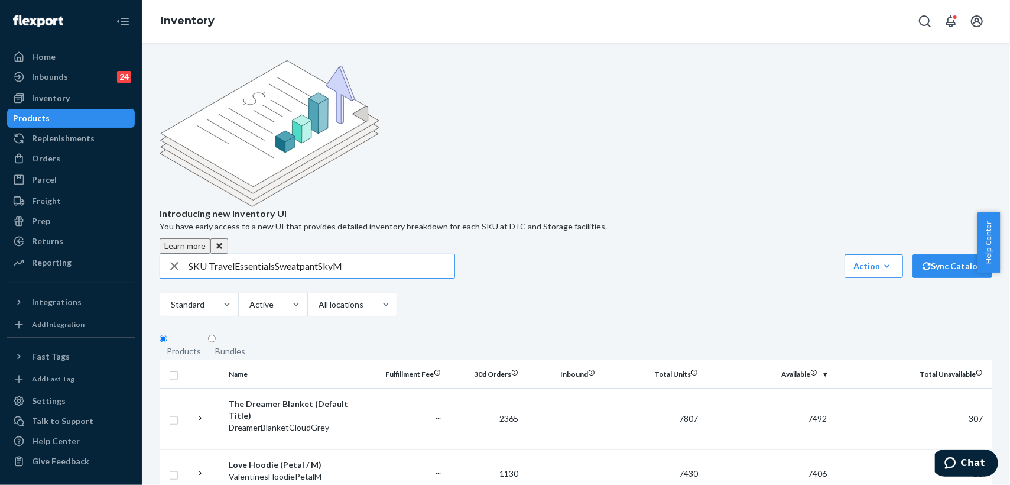
drag, startPoint x: 209, startPoint y: 173, endPoint x: 177, endPoint y: 172, distance: 31.3
click at [177, 254] on div "SKU TravelEssentialsSweatpantSkyM" at bounding box center [307, 266] width 294 height 24
type input "TravelEssentialsSweatpantSkyM"
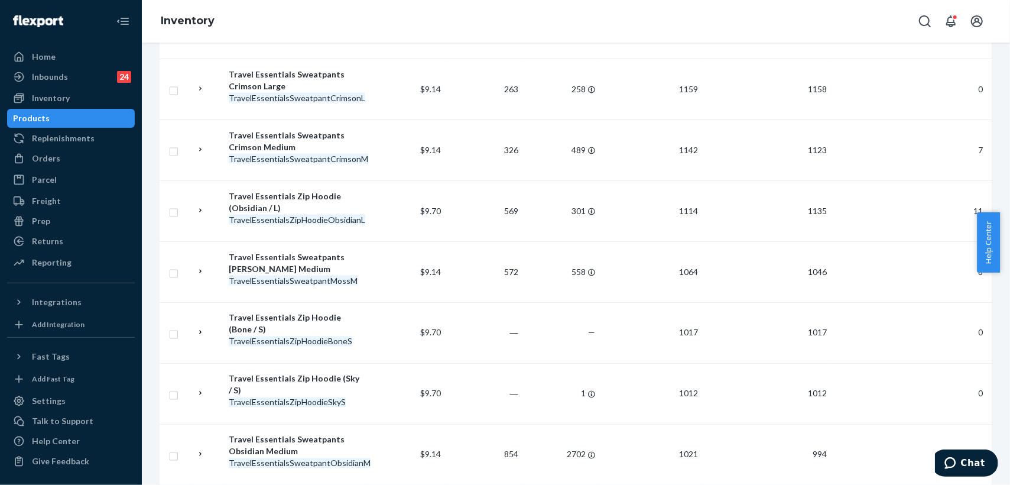
scroll to position [1248, 0]
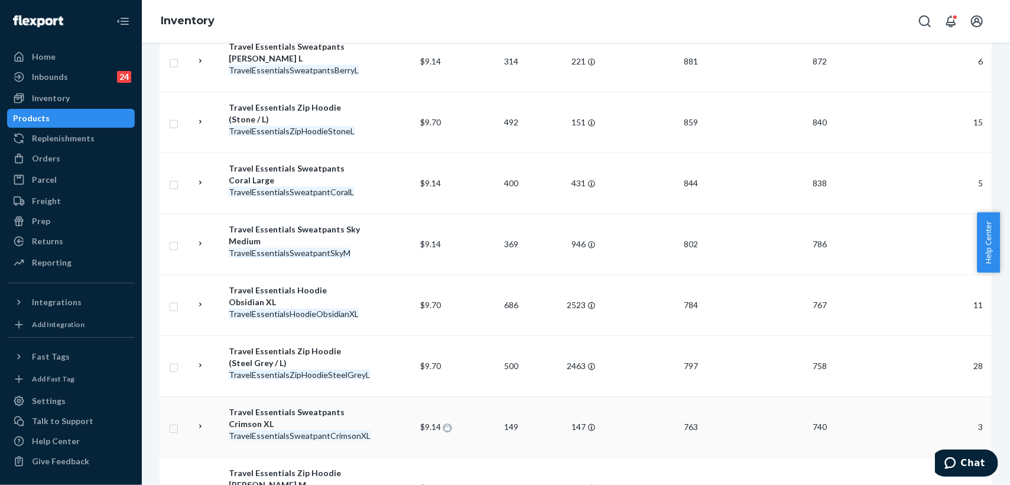
scroll to position [854, 0]
